Goal: Check status: Check status

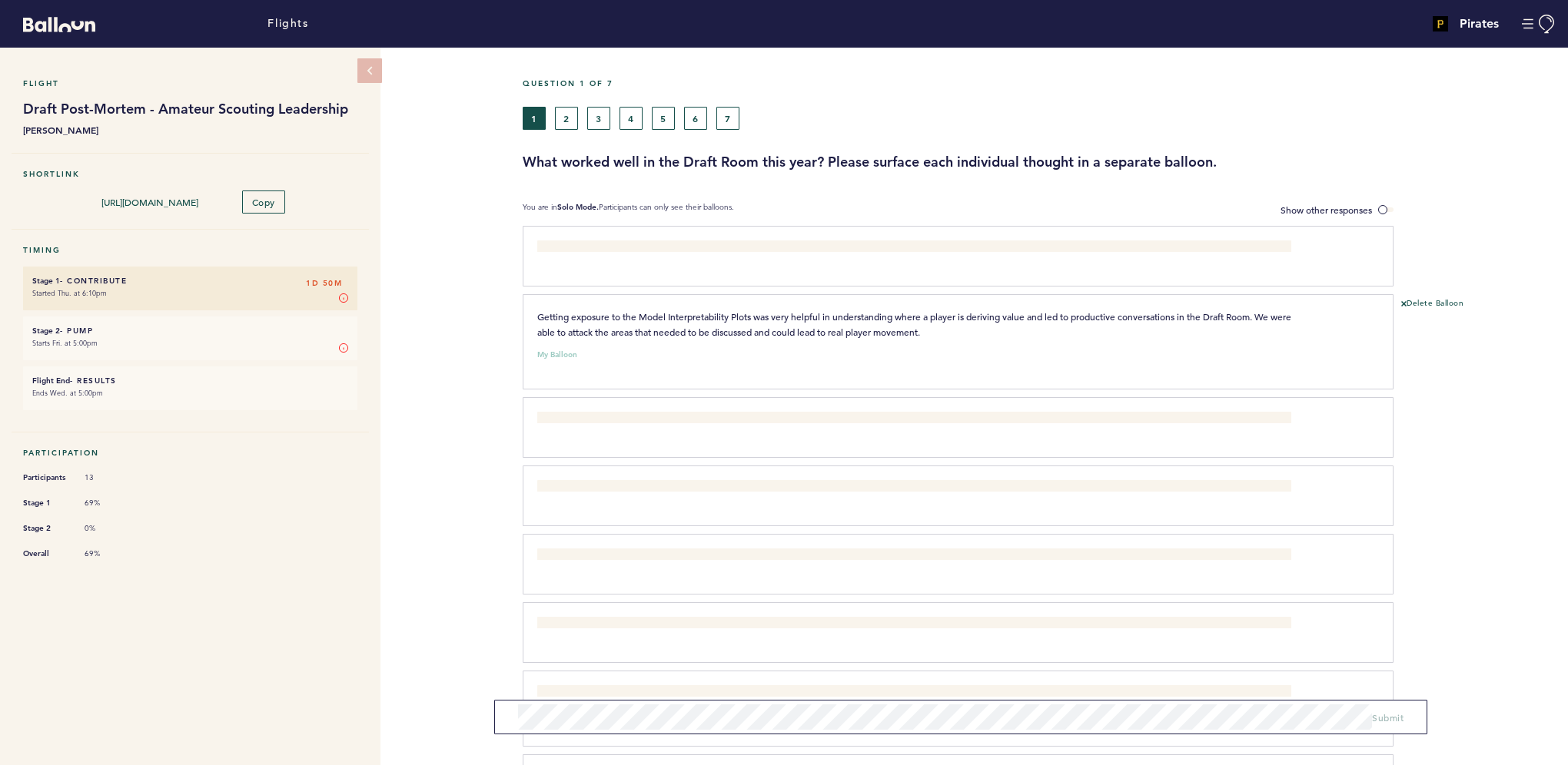
click at [308, 520] on li "Stage 2 0%" at bounding box center [190, 528] width 334 height 16
click at [569, 114] on button "2" at bounding box center [566, 118] width 23 height 23
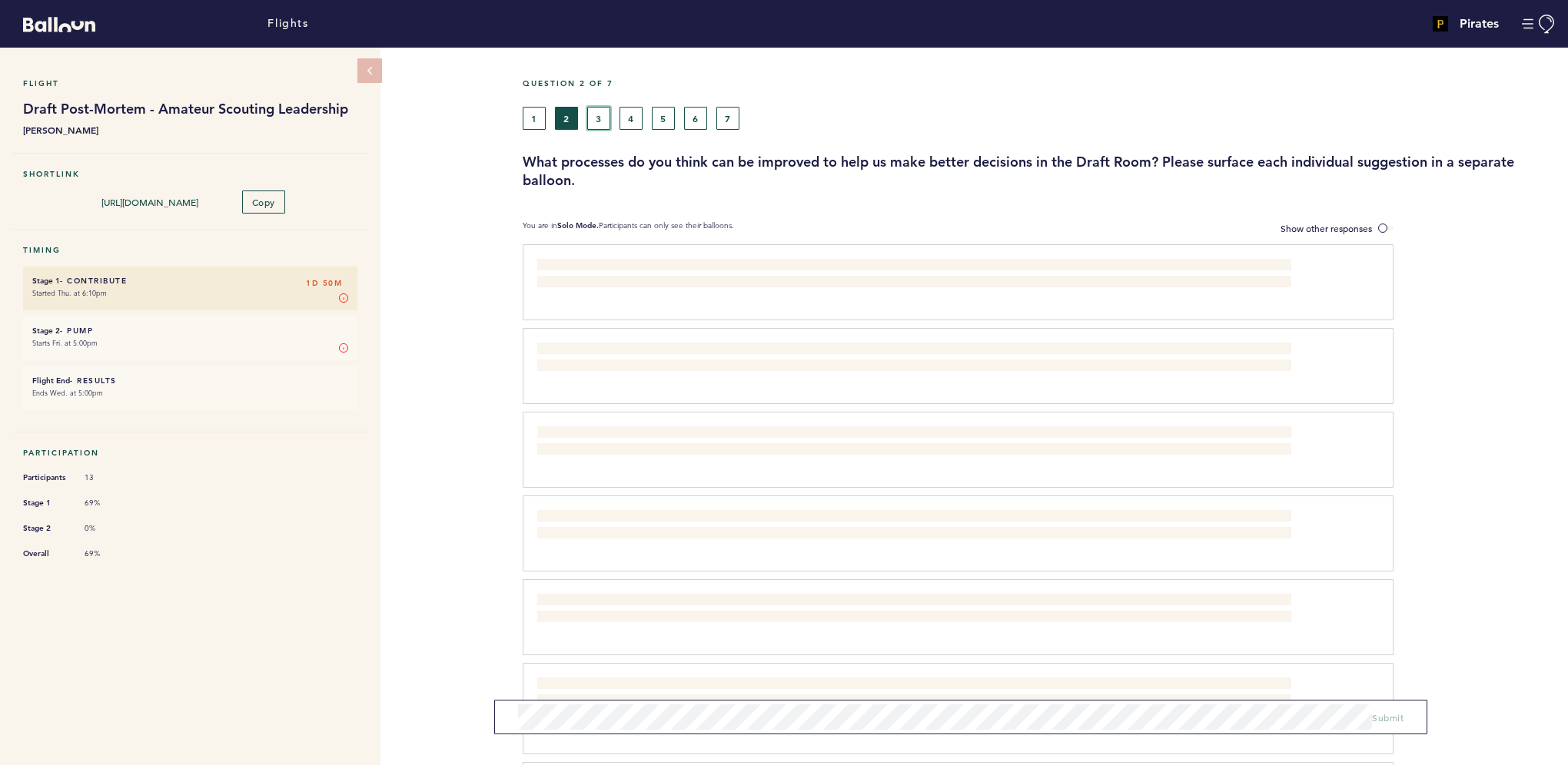
click at [601, 118] on button "3" at bounding box center [598, 118] width 23 height 23
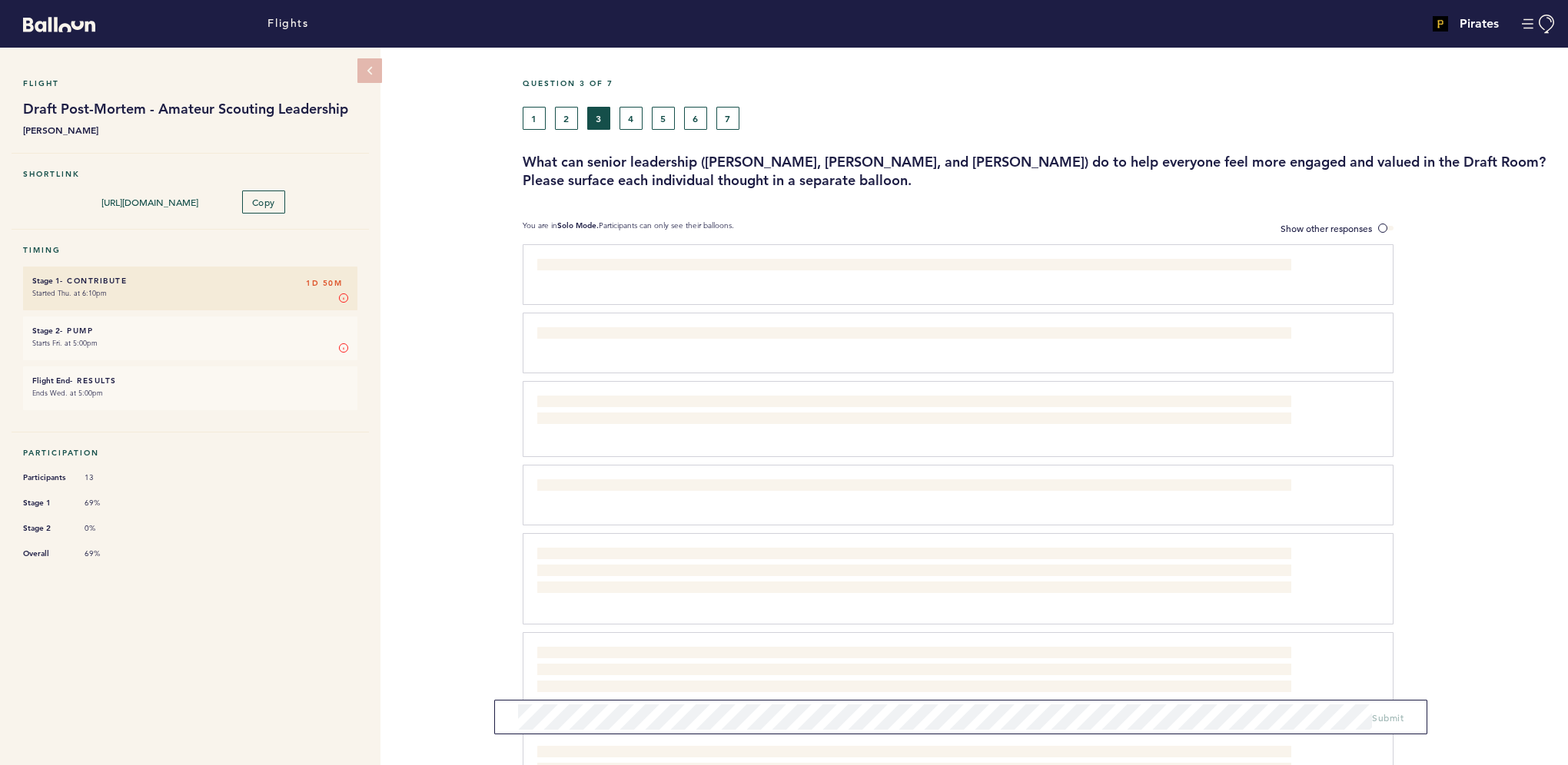
click at [643, 117] on div "1 2 3 4 5 6 7" at bounding box center [907, 118] width 769 height 23
click at [634, 123] on button "4" at bounding box center [631, 118] width 23 height 23
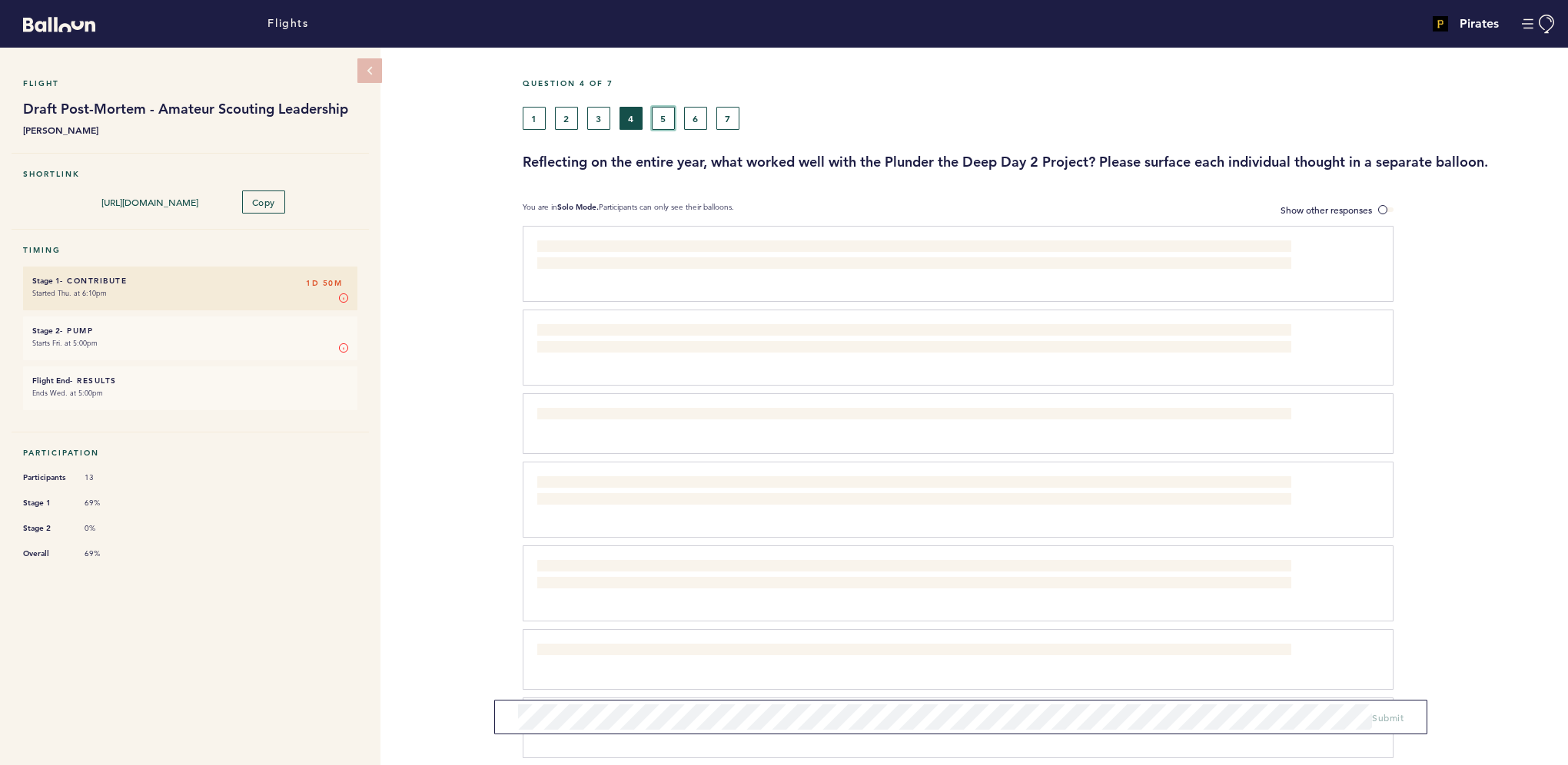
click at [665, 116] on button "5" at bounding box center [663, 118] width 23 height 23
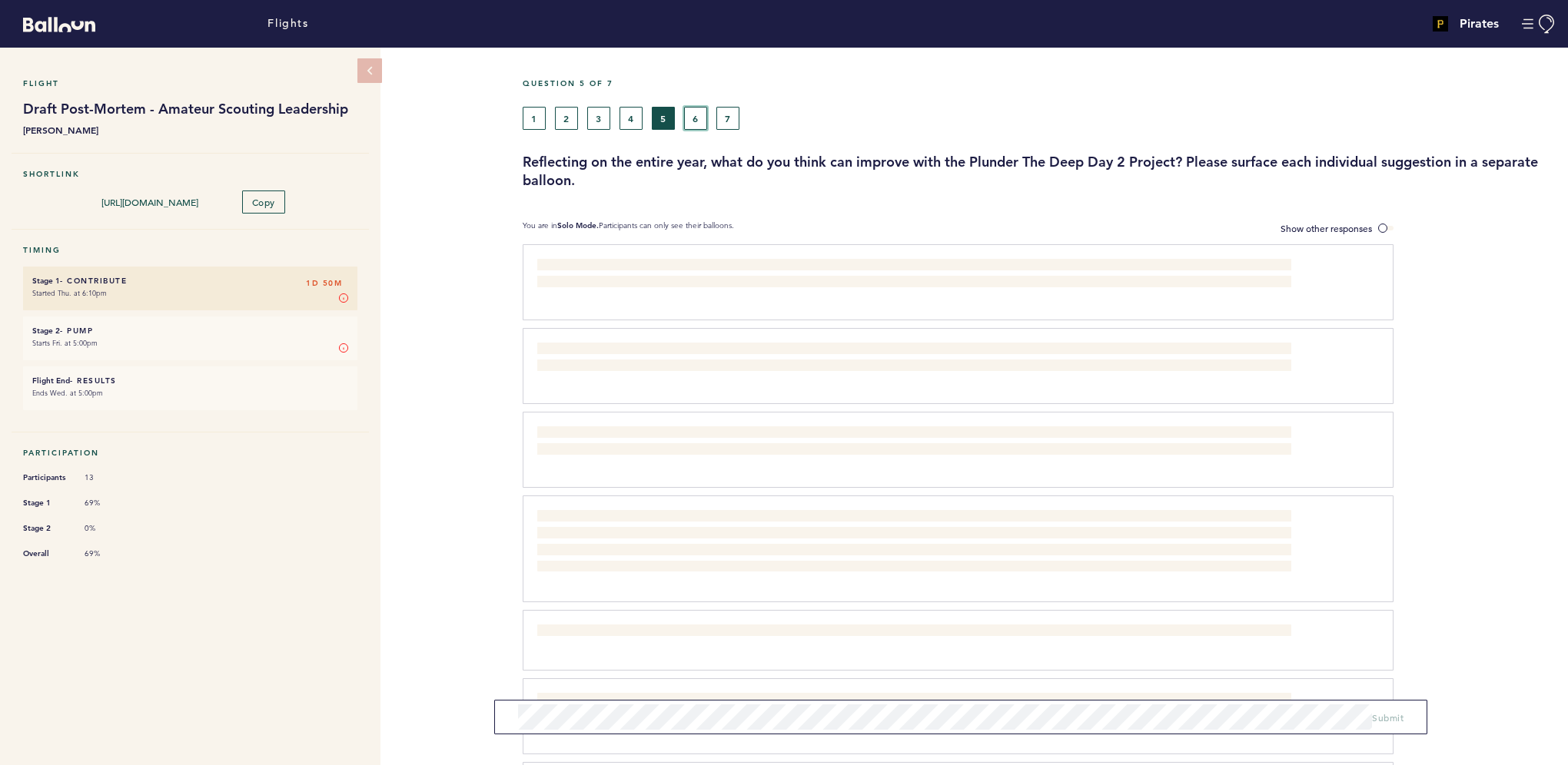
click at [688, 112] on button "6" at bounding box center [695, 118] width 23 height 23
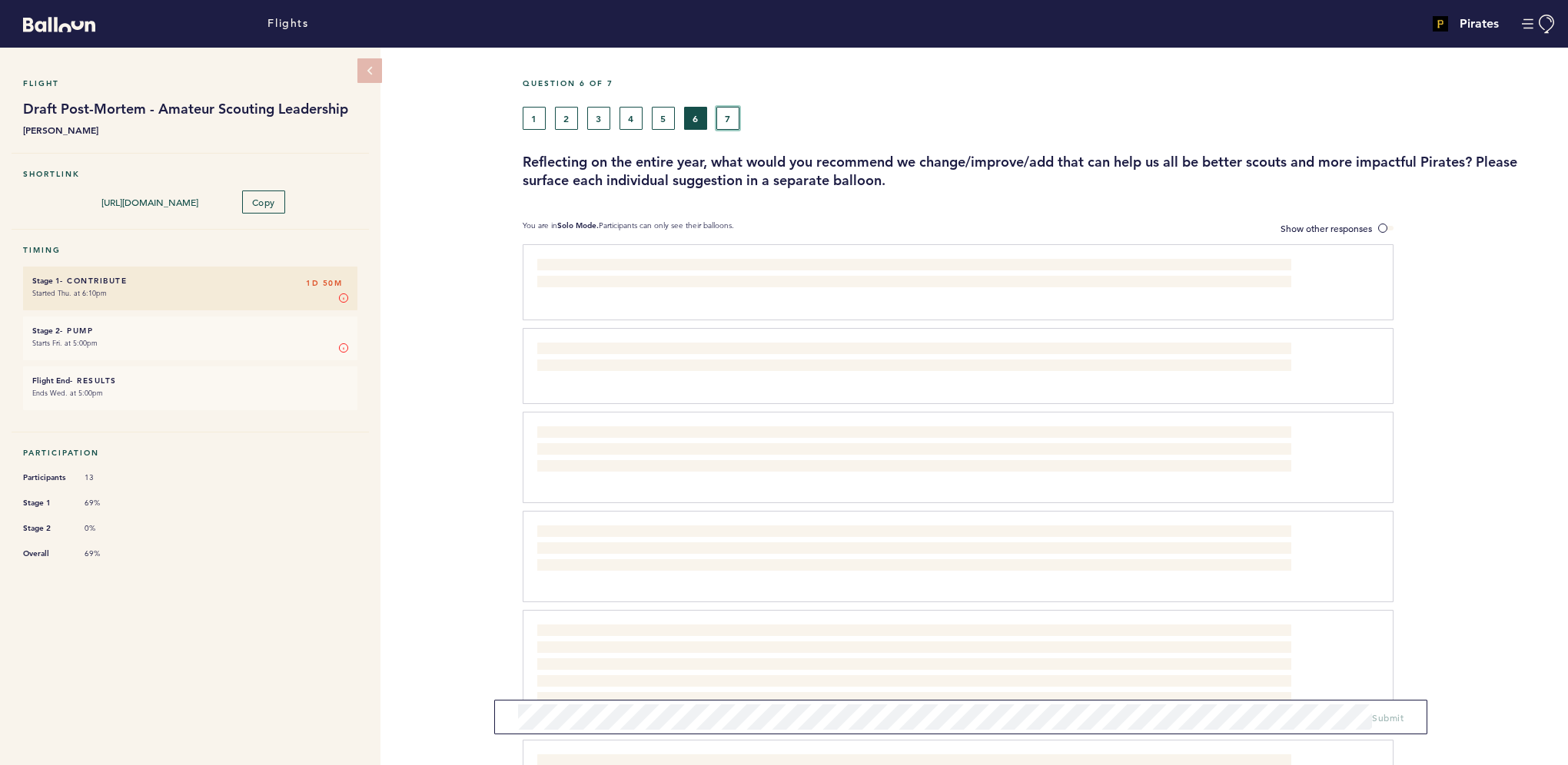
click at [733, 120] on button "7" at bounding box center [727, 118] width 23 height 23
